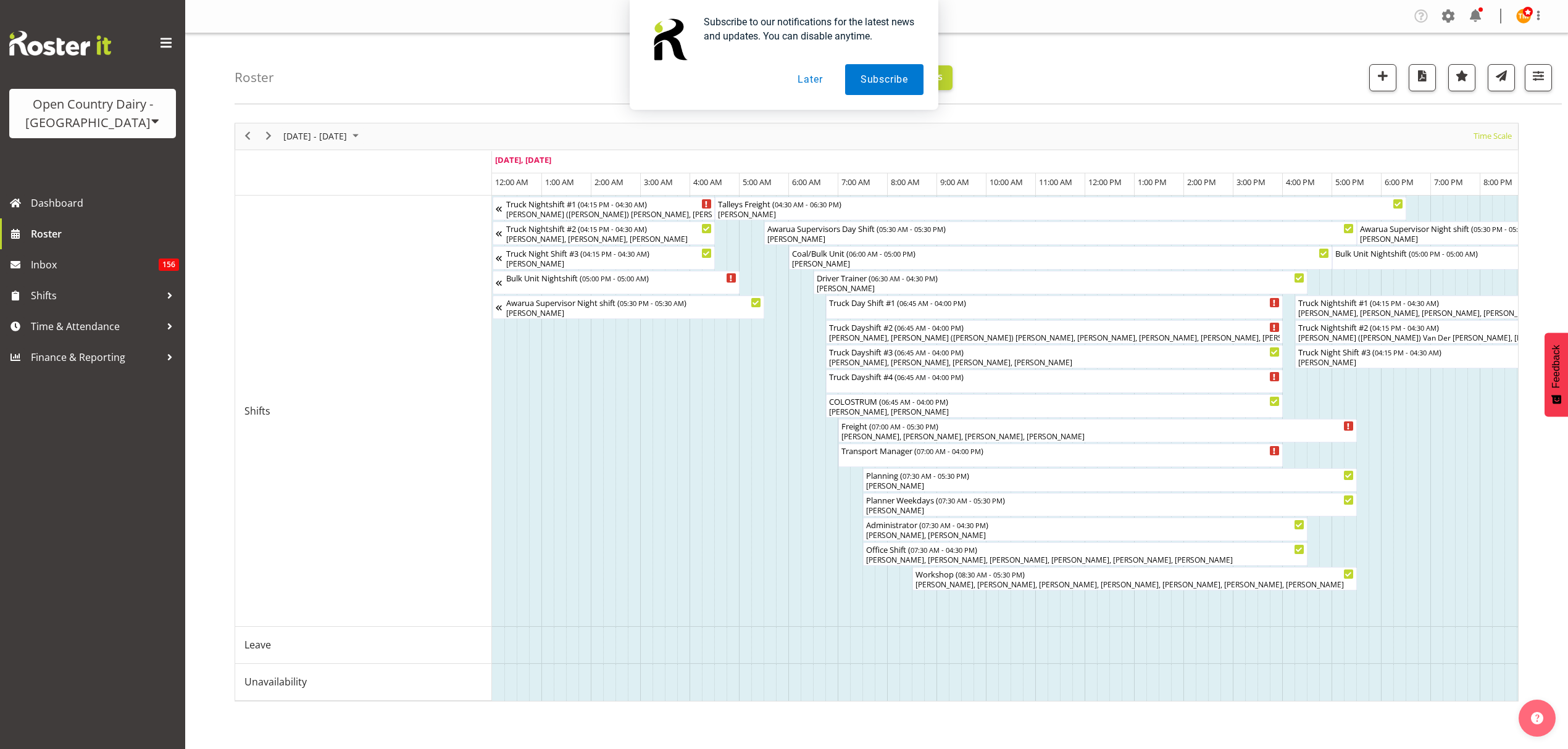
click at [812, 84] on button "Later" at bounding box center [810, 79] width 56 height 31
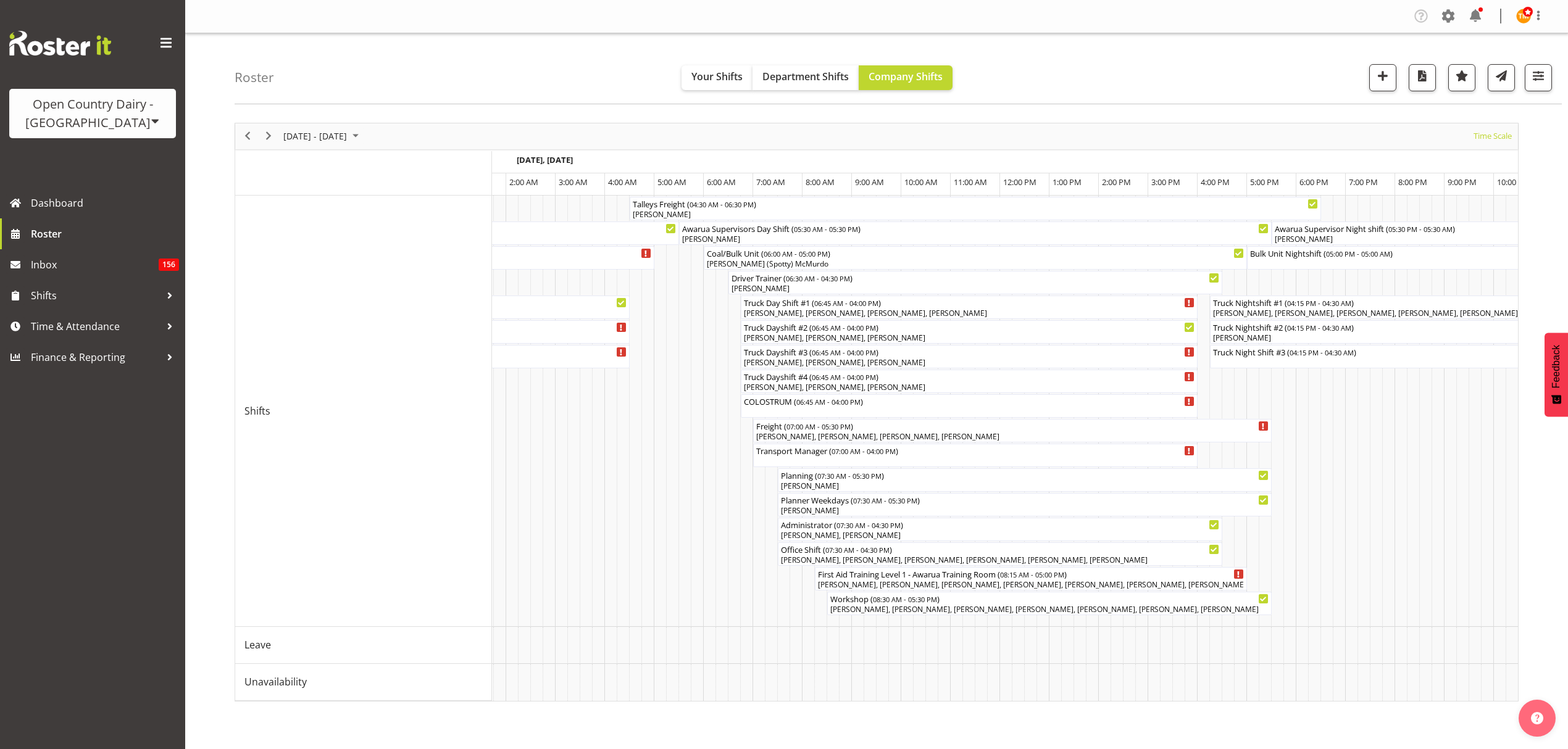
scroll to position [0, 2510]
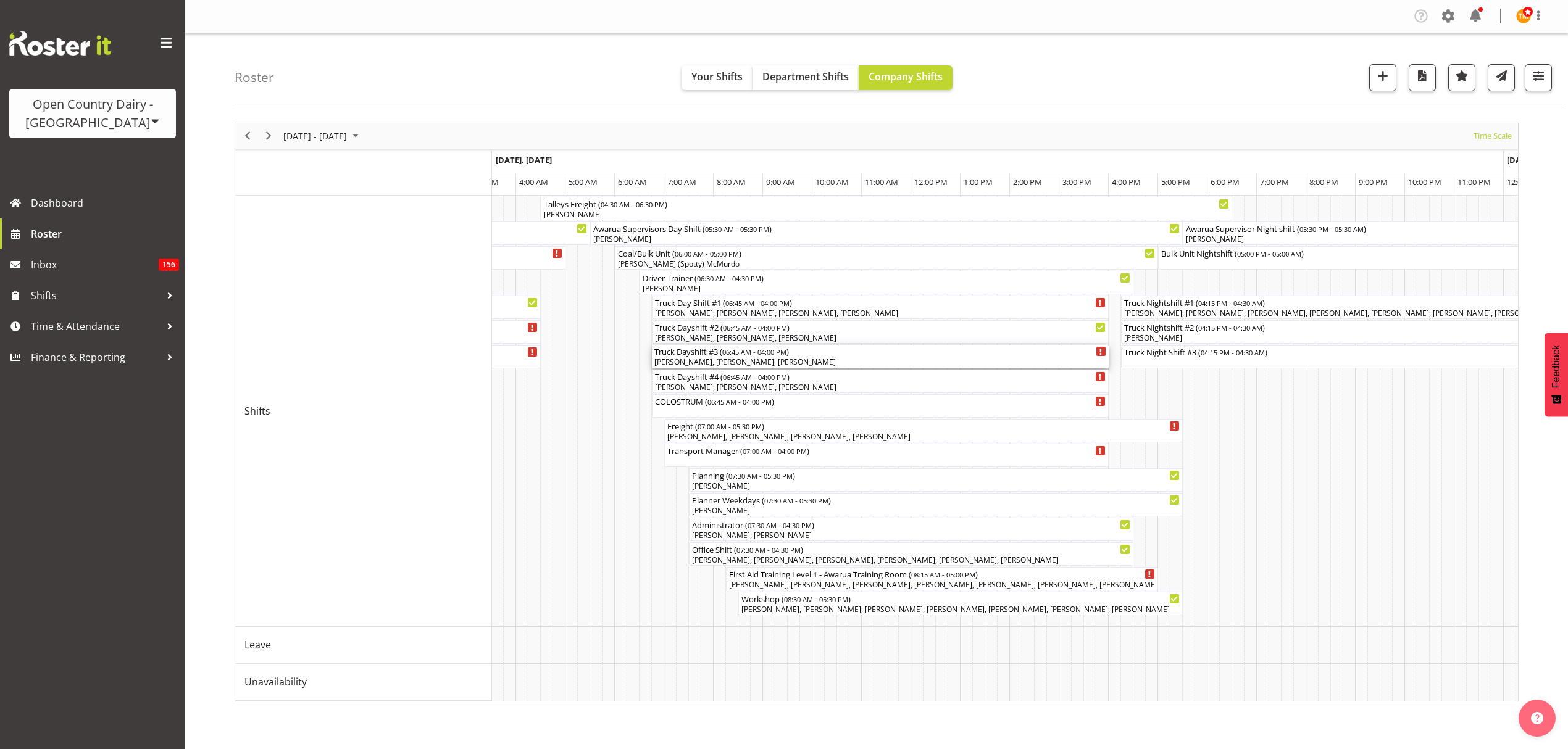
click at [750, 360] on div "[PERSON_NAME], [PERSON_NAME], [PERSON_NAME]" at bounding box center [880, 362] width 451 height 11
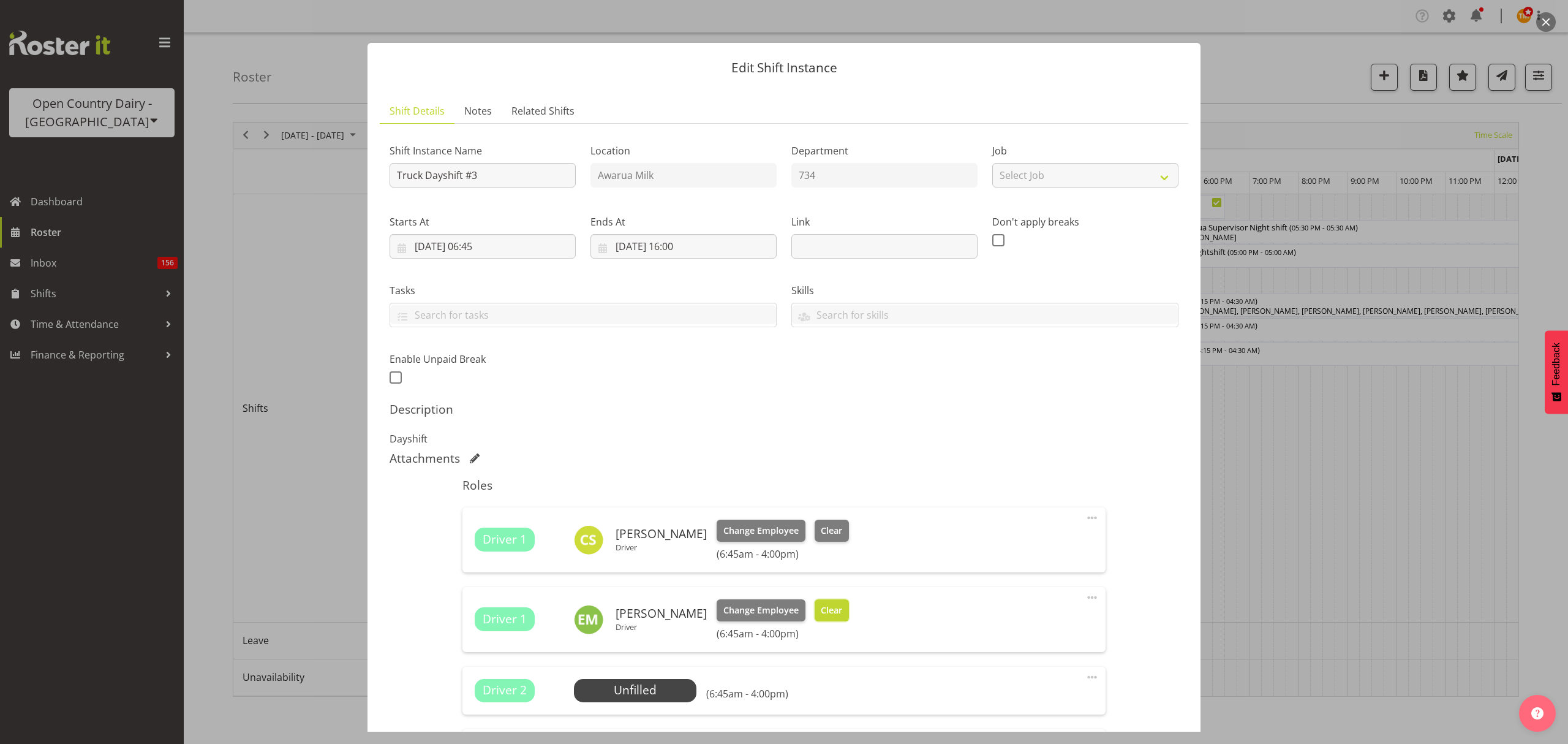
click at [830, 619] on button "Clear" at bounding box center [831, 610] width 35 height 22
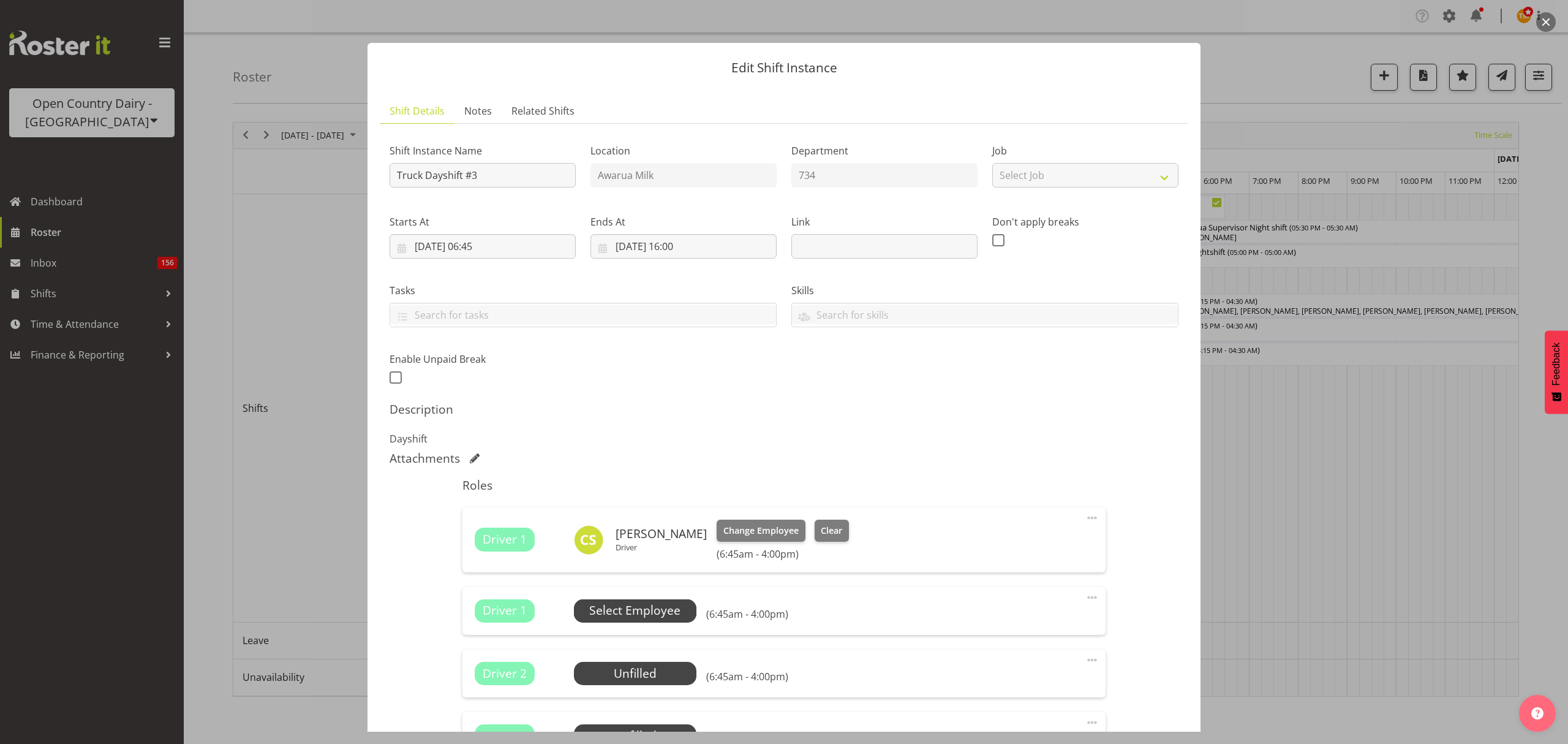
click at [668, 606] on span "Select Employee" at bounding box center [635, 610] width 91 height 18
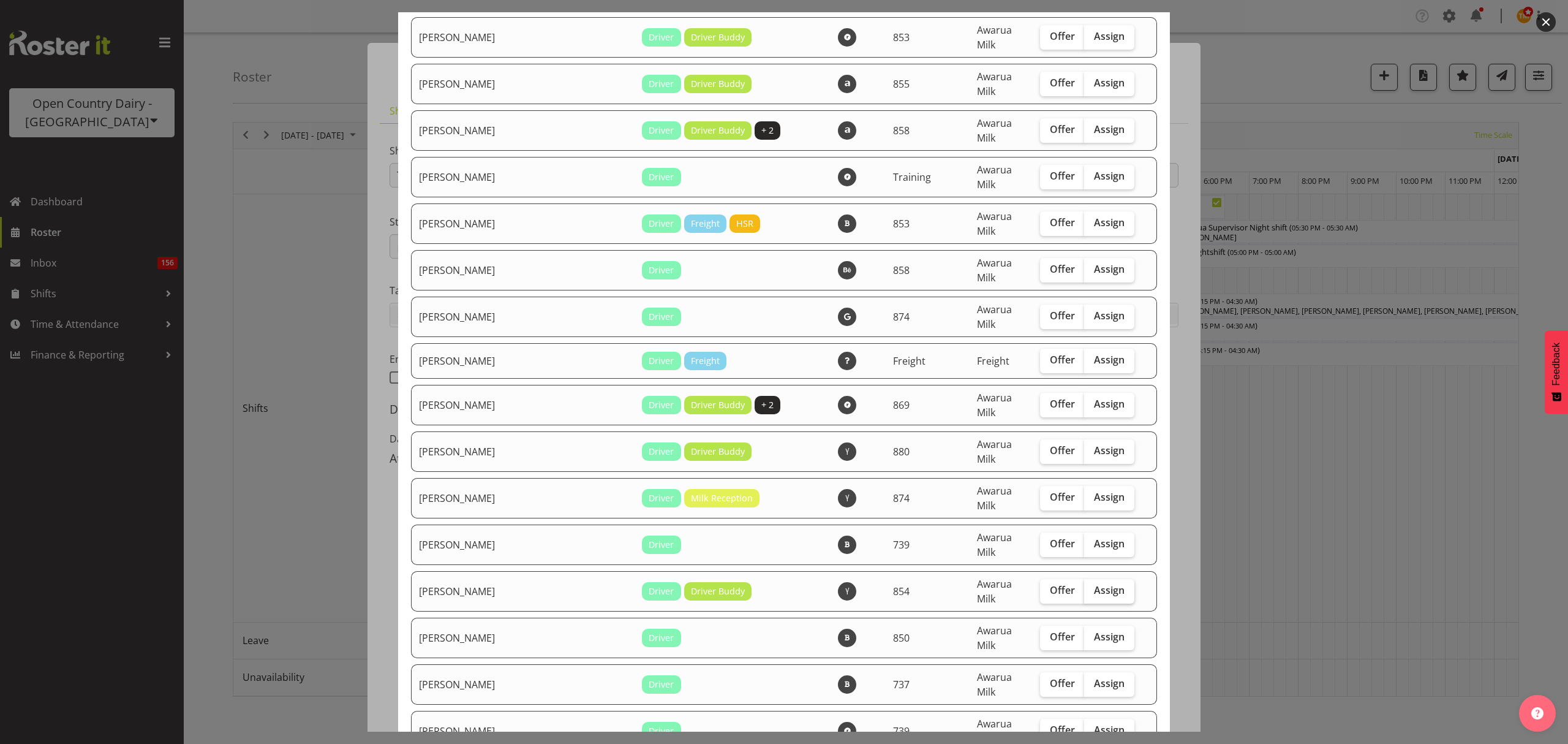
click at [1094, 584] on span "Assign" at bounding box center [1109, 591] width 30 height 13
click at [1084, 586] on input "Assign" at bounding box center [1088, 590] width 8 height 8
checkbox input "true"
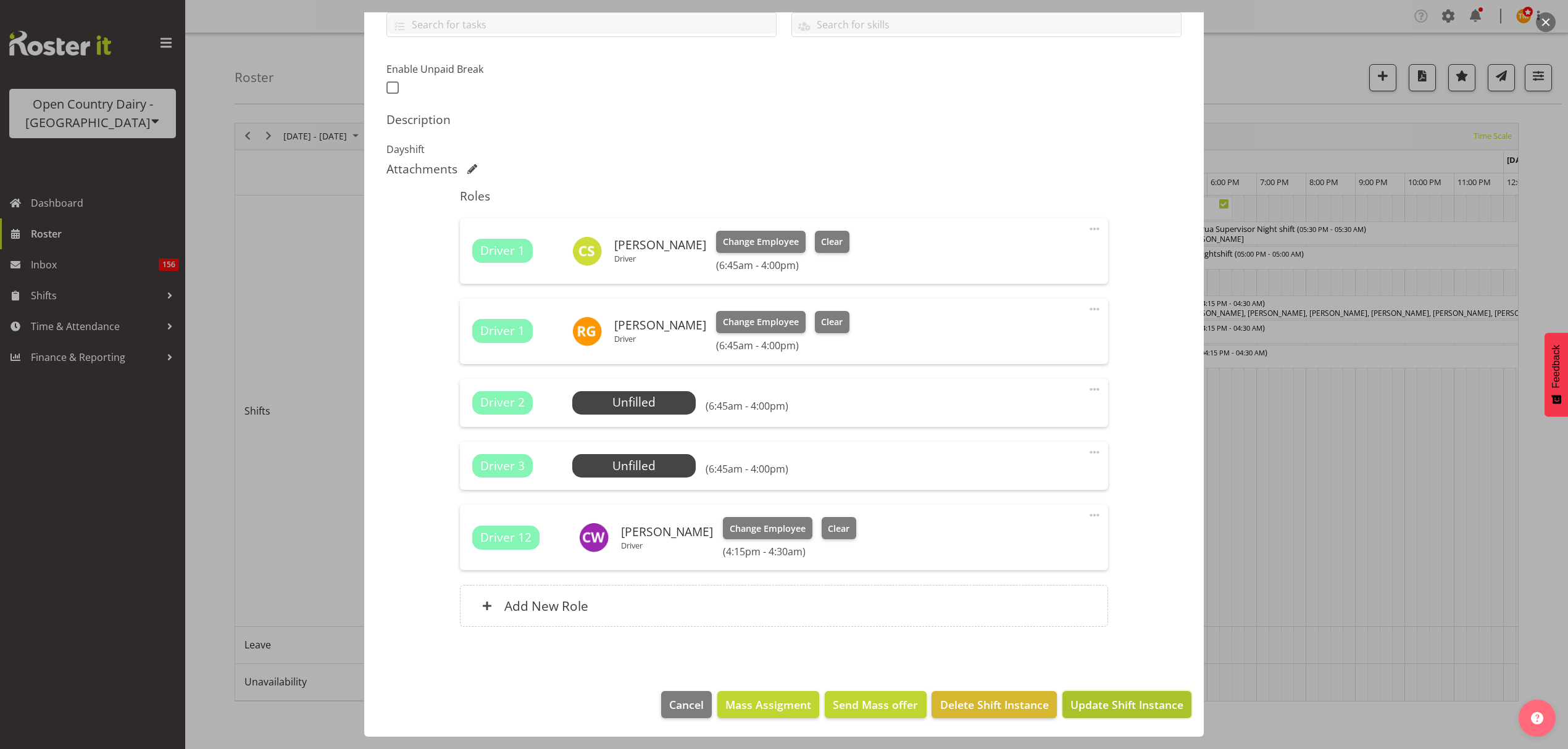
click at [1091, 699] on span "Update Shift Instance" at bounding box center [1127, 705] width 113 height 16
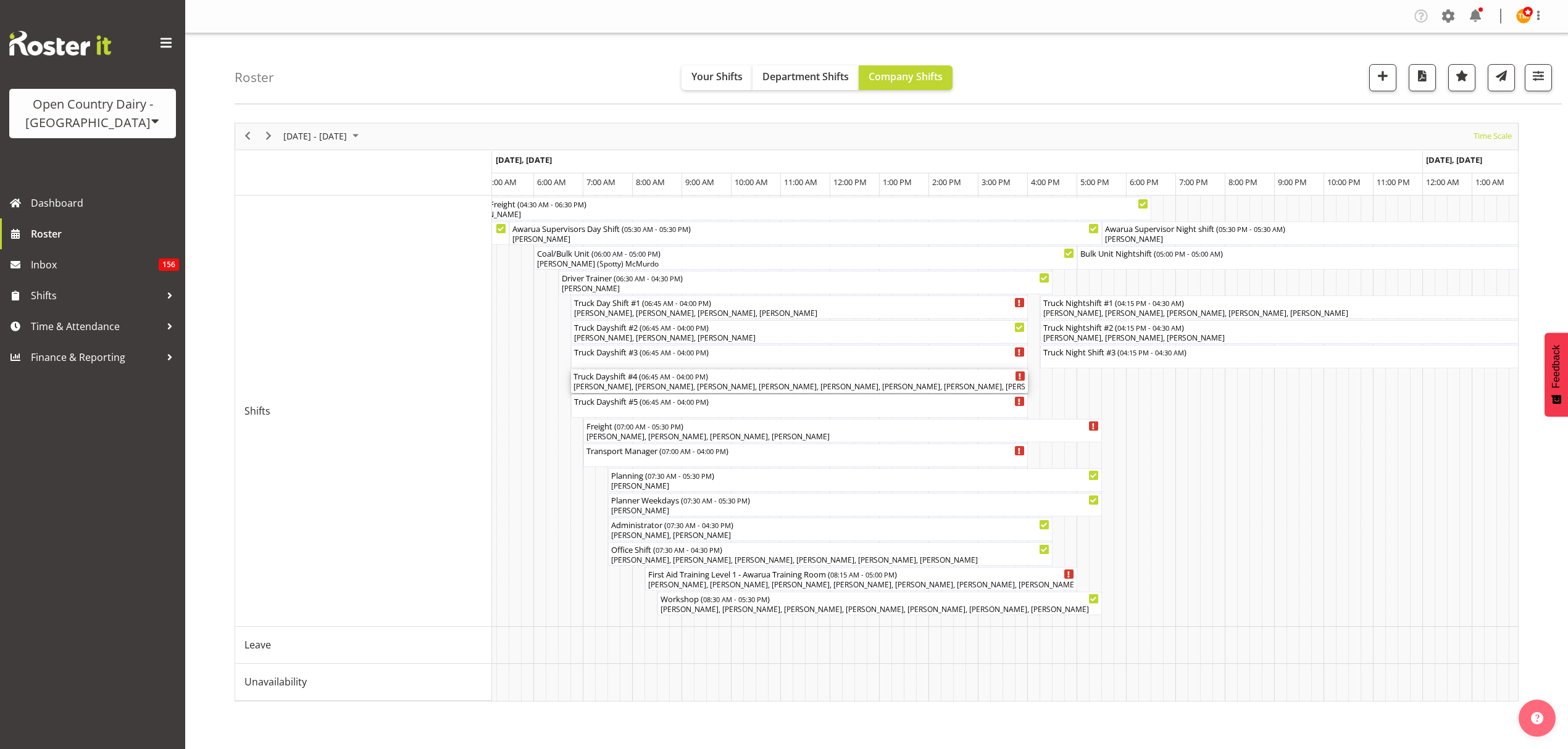
click at [933, 385] on div "[PERSON_NAME], [PERSON_NAME], [PERSON_NAME], [PERSON_NAME], [PERSON_NAME], [PER…" at bounding box center [799, 387] width 451 height 11
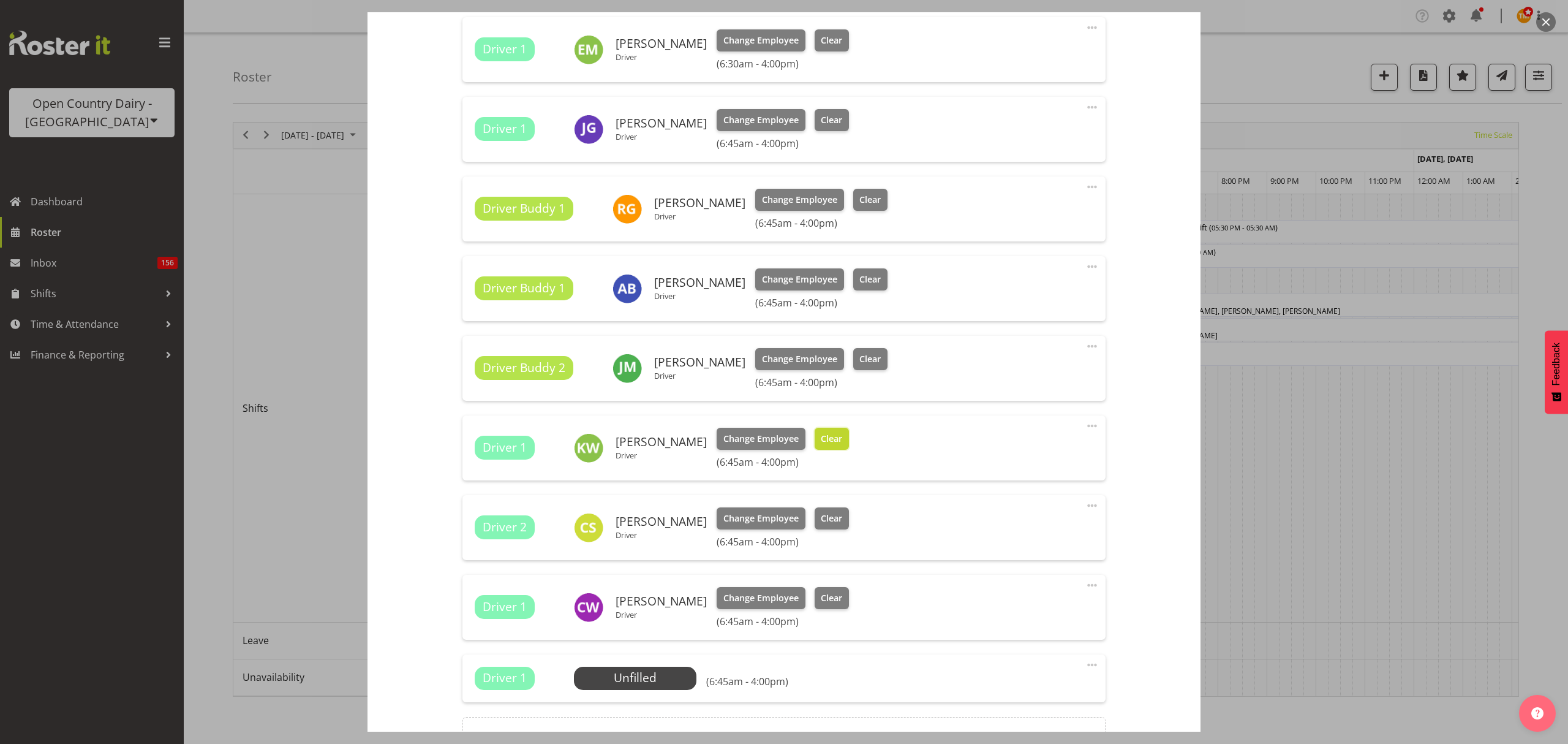
click at [818, 446] on button "Clear" at bounding box center [831, 438] width 35 height 22
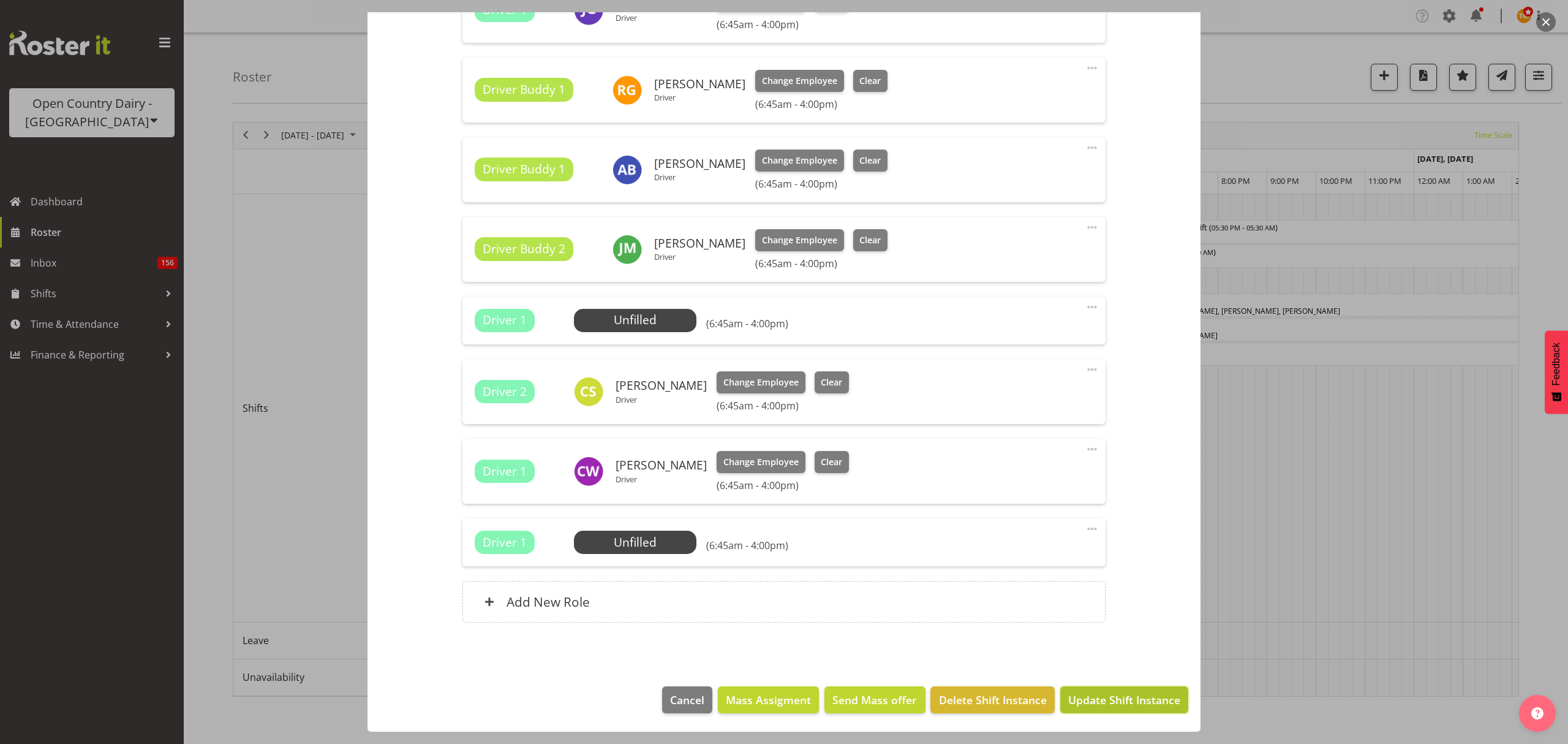
click at [1132, 690] on button "Update Shift Instance" at bounding box center [1124, 700] width 128 height 27
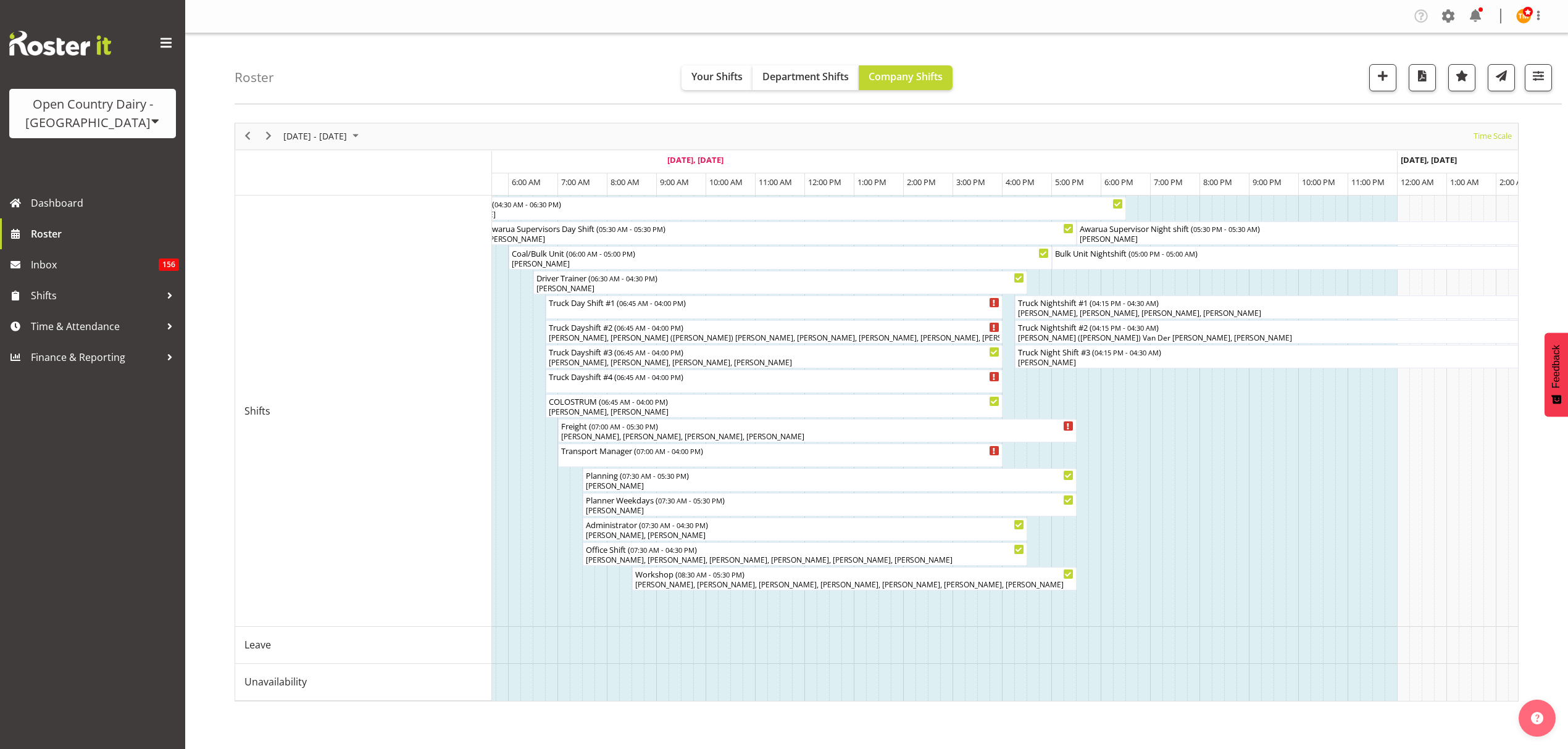
scroll to position [0, 41]
